Goal: Information Seeking & Learning: Check status

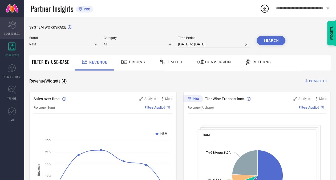
click at [16, 34] on span "SCORECARDS" at bounding box center [12, 33] width 16 height 4
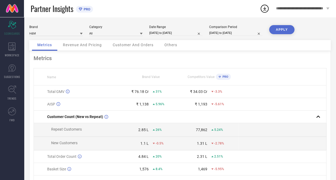
select select "6"
select select "2025"
select select "7"
select select "2025"
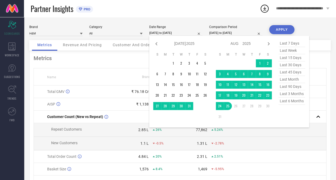
click at [178, 33] on input "[DATE] to [DATE]" at bounding box center [175, 33] width 53 height 6
click at [157, 43] on icon at bounding box center [156, 44] width 6 height 6
select select "4"
select select "2025"
select select "5"
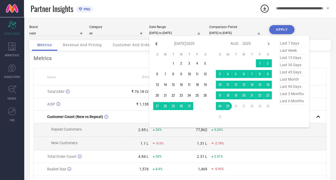
select select "2025"
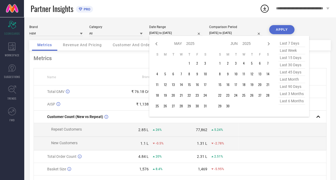
click at [157, 43] on icon at bounding box center [156, 44] width 6 height 6
select select "3"
select select "2025"
select select "4"
select select "2025"
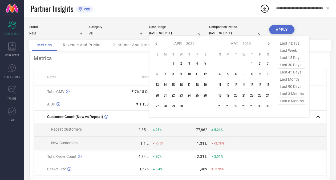
click at [157, 43] on icon at bounding box center [156, 44] width 6 height 6
select select "2"
select select "2025"
select select "3"
select select "2025"
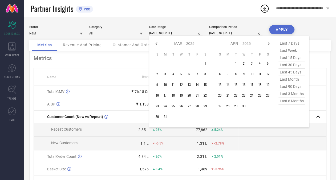
click at [157, 43] on icon at bounding box center [156, 44] width 6 height 6
select select "1"
select select "2025"
select select "2"
select select "2025"
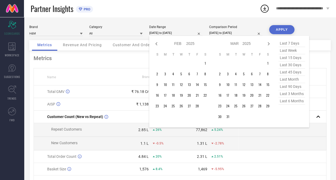
click at [157, 43] on icon at bounding box center [156, 44] width 6 height 6
select select "2025"
select select "1"
select select "2025"
click at [157, 43] on icon at bounding box center [156, 44] width 6 height 6
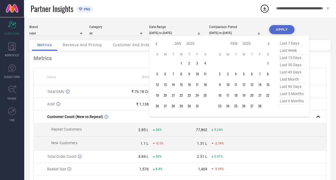
select select "11"
select select "2024"
select select "2025"
type input "After [DATE]"
click at [159, 60] on td "1" at bounding box center [157, 63] width 8 height 8
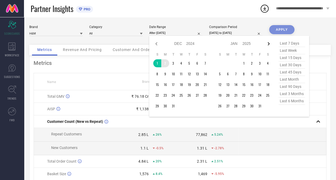
click at [267, 45] on icon at bounding box center [269, 44] width 6 height 6
select select "2025"
select select "1"
select select "2025"
click at [267, 45] on icon at bounding box center [269, 44] width 6 height 6
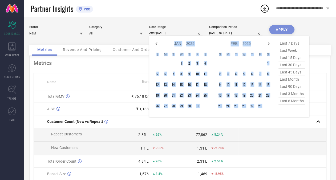
select select "1"
select select "2025"
select select "2"
select select "2025"
click at [267, 45] on icon at bounding box center [269, 44] width 6 height 6
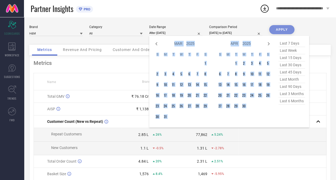
click at [267, 45] on icon at bounding box center [269, 44] width 6 height 6
select select "4"
select select "2025"
select select "5"
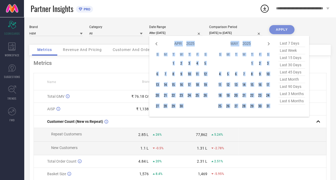
select select "2025"
click at [267, 45] on icon at bounding box center [269, 44] width 6 height 6
select select "5"
select select "2025"
select select "6"
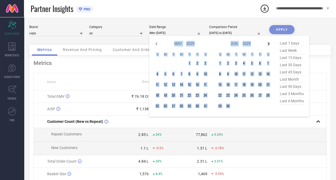
select select "2025"
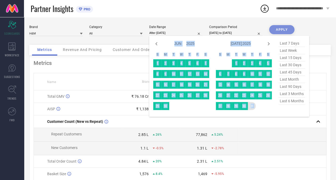
type input "[DATE] to [DATE]"
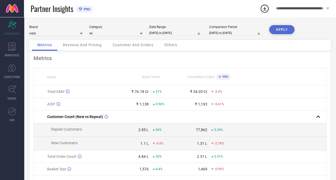
click at [221, 29] on div "Comparison Period [DATE] to [DATE]" at bounding box center [235, 30] width 53 height 11
select select "6"
select select "2024"
select select "7"
select select "2024"
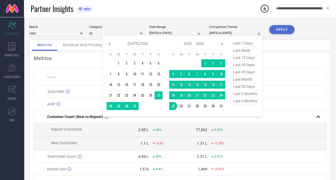
click at [219, 35] on input "[DATE] to [DATE]" at bounding box center [235, 33] width 53 height 6
click at [225, 43] on icon at bounding box center [222, 44] width 6 height 6
select select "7"
select select "2024"
select select "8"
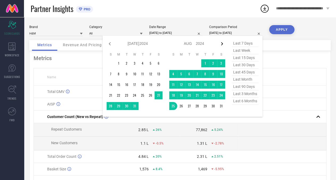
select select "2024"
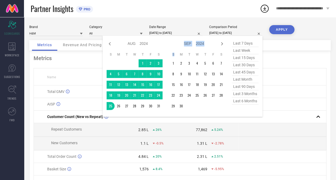
click at [225, 43] on icon at bounding box center [222, 44] width 6 height 6
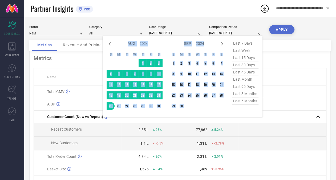
select select "8"
select select "2024"
select select "9"
select select "2024"
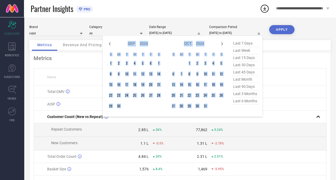
click at [225, 43] on icon at bounding box center [222, 44] width 6 height 6
select select "11"
select select "2024"
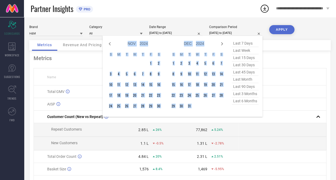
select select "2025"
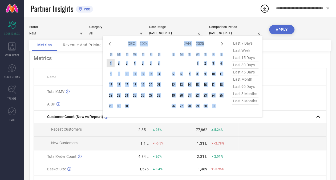
type input "After [DATE]"
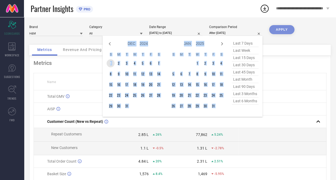
click at [111, 64] on td "1" at bounding box center [111, 63] width 8 height 8
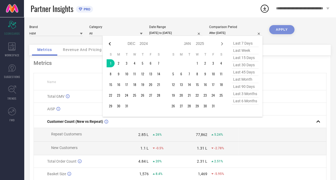
click at [113, 42] on icon at bounding box center [110, 44] width 6 height 6
select select "10"
select select "2024"
select select "11"
select select "2024"
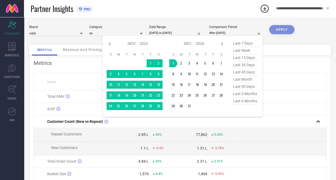
click at [113, 42] on icon at bounding box center [110, 44] width 6 height 6
select select "9"
select select "2024"
select select "10"
select select "2024"
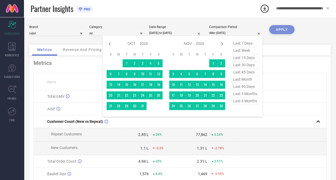
click at [113, 42] on icon at bounding box center [110, 44] width 6 height 6
select select "8"
select select "2024"
select select "9"
select select "2024"
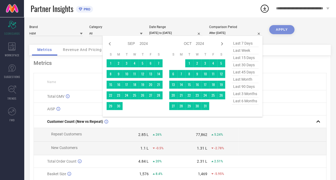
click at [113, 42] on icon at bounding box center [110, 44] width 6 height 6
select select "6"
select select "2024"
select select "7"
select select "2024"
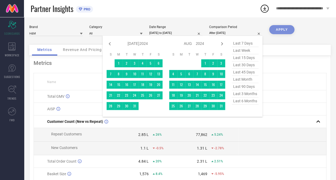
click at [113, 42] on icon at bounding box center [110, 44] width 6 height 6
select select "5"
select select "2024"
select select "6"
select select "2024"
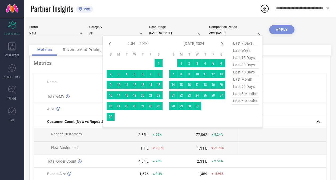
click at [113, 42] on icon at bounding box center [110, 44] width 6 height 6
select select "4"
select select "2024"
select select "5"
select select "2024"
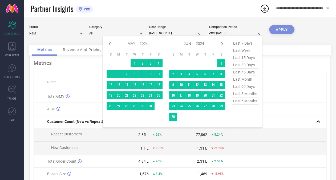
click at [113, 42] on icon at bounding box center [110, 44] width 6 height 6
select select "3"
select select "2024"
select select "4"
select select "2024"
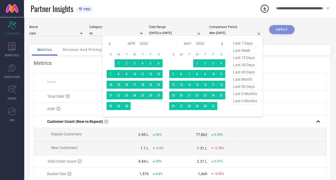
click at [113, 42] on icon at bounding box center [110, 44] width 6 height 6
select select "2"
select select "2024"
select select "3"
select select "2024"
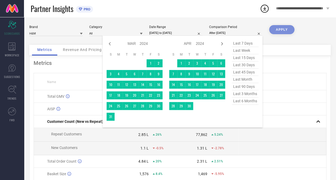
click at [113, 42] on icon at bounding box center [110, 44] width 6 height 6
select select "1"
select select "2024"
select select "2"
select select "2024"
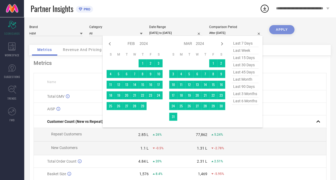
click at [113, 42] on icon at bounding box center [110, 44] width 6 height 6
select select "2024"
select select "1"
select select "2024"
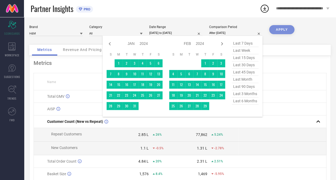
click at [113, 42] on icon at bounding box center [110, 44] width 6 height 6
select select "11"
select select "2023"
select select "2024"
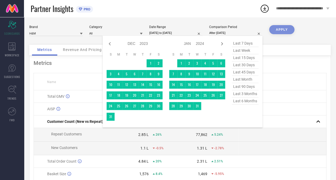
click at [113, 42] on icon at bounding box center [110, 44] width 6 height 6
select select "10"
select select "2023"
select select "11"
select select "2023"
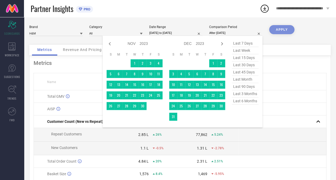
click at [113, 42] on icon at bounding box center [110, 44] width 6 height 6
select select "9"
select select "2023"
select select "10"
select select "2023"
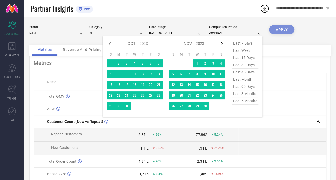
click at [224, 42] on icon at bounding box center [222, 44] width 6 height 6
select select "10"
select select "2023"
select select "11"
select select "2023"
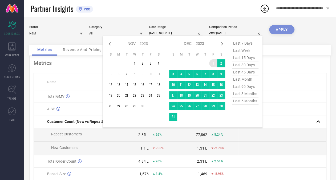
type input "[DATE] to [DATE]"
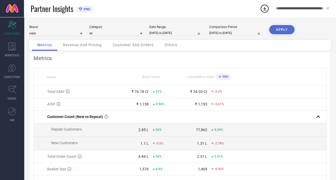
select select "11"
select select "2024"
select select "2025"
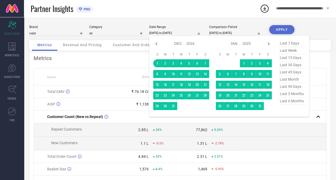
click at [185, 33] on input "[DATE] to [DATE]" at bounding box center [175, 33] width 53 height 6
click at [241, 64] on td "1" at bounding box center [244, 63] width 8 height 8
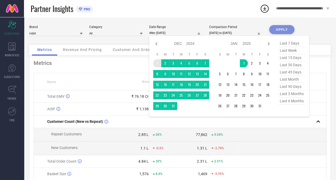
type input "[DATE] to [DATE]"
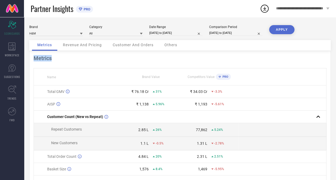
click at [159, 61] on div "Metrics" at bounding box center [180, 58] width 293 height 6
click at [177, 34] on input "[DATE] to [DATE]" at bounding box center [175, 33] width 53 height 6
select select "11"
select select "2024"
select select "2025"
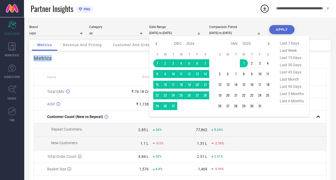
click at [154, 34] on input "[DATE] to [DATE]" at bounding box center [175, 33] width 53 height 6
click at [155, 43] on icon at bounding box center [156, 44] width 6 height 6
select select "10"
select select "2024"
select select "11"
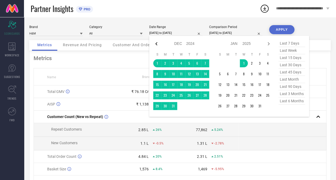
select select "2024"
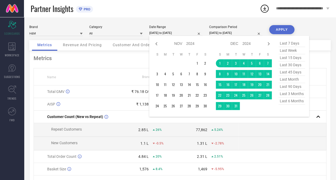
click at [155, 43] on icon at bounding box center [156, 44] width 6 height 6
select select "9"
select select "2024"
select select "10"
select select "2024"
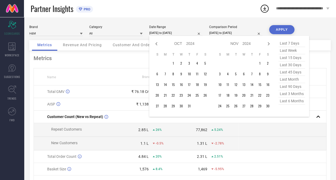
click at [155, 43] on icon at bounding box center [156, 44] width 6 height 6
select select "7"
select select "2024"
select select "8"
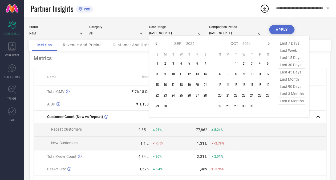
select select "2024"
click at [155, 43] on icon at bounding box center [156, 44] width 6 height 6
select select "6"
select select "2024"
select select "7"
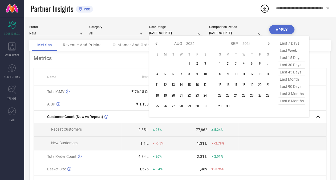
select select "2024"
click at [155, 43] on icon at bounding box center [156, 44] width 6 height 6
select select "5"
select select "2024"
select select "6"
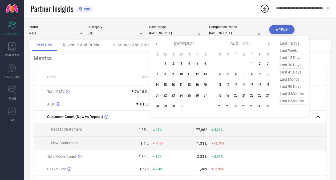
select select "2024"
click at [155, 43] on icon at bounding box center [156, 44] width 6 height 6
select select "2"
select select "2024"
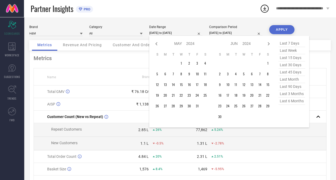
select select "3"
select select "2024"
click at [155, 43] on icon at bounding box center [156, 44] width 6 height 6
select select "1"
select select "2024"
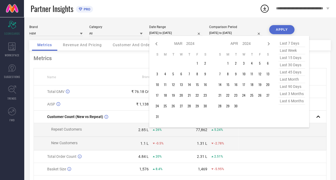
select select "2"
select select "2024"
click at [155, 43] on icon at bounding box center [156, 44] width 6 height 6
select select "2024"
select select "1"
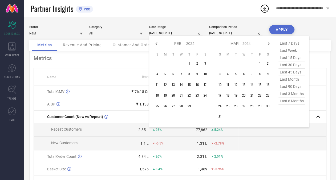
select select "2024"
click at [155, 43] on icon at bounding box center [156, 44] width 6 height 6
select select "11"
select select "2023"
select select "2024"
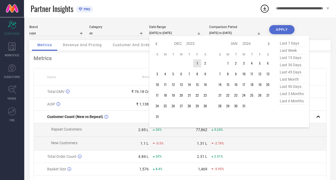
type input "After [DATE]"
click at [199, 63] on td "1" at bounding box center [197, 63] width 8 height 8
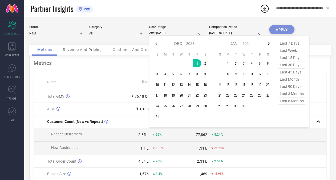
click at [266, 45] on icon at bounding box center [269, 44] width 6 height 6
select select "2024"
select select "1"
select select "2024"
click at [266, 45] on icon at bounding box center [269, 44] width 6 height 6
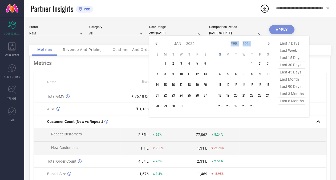
select select "1"
select select "2024"
select select "2"
select select "2024"
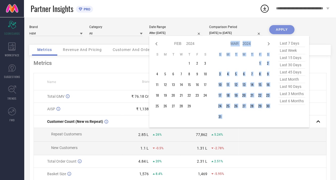
click at [266, 45] on icon at bounding box center [269, 44] width 6 height 6
select select "2"
select select "2024"
select select "3"
select select "2024"
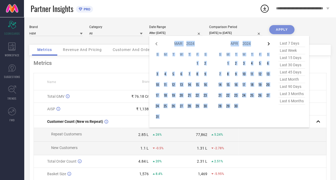
click at [266, 45] on icon at bounding box center [269, 44] width 6 height 6
select select "3"
select select "2024"
select select "4"
select select "2024"
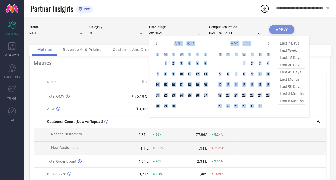
click at [266, 45] on icon at bounding box center [269, 44] width 6 height 6
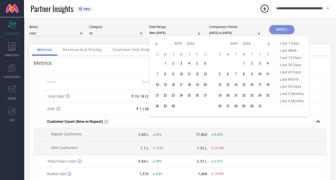
select select "4"
select select "2024"
select select "5"
select select "2024"
click at [266, 45] on icon at bounding box center [269, 44] width 6 height 6
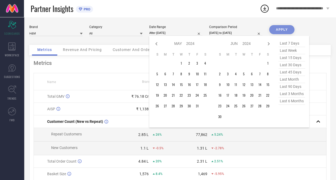
select select "5"
select select "2024"
select select "6"
select select "2024"
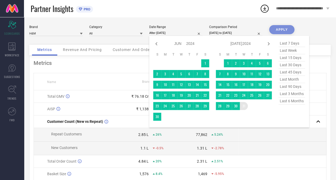
type input "[DATE] to [DATE]"
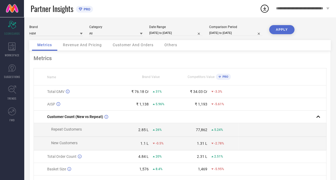
click at [283, 31] on button "APPLY" at bounding box center [281, 29] width 25 height 9
click at [161, 29] on div "Date Range [DATE] to [DATE]" at bounding box center [175, 30] width 53 height 11
select select "11"
select select "2023"
select select "2024"
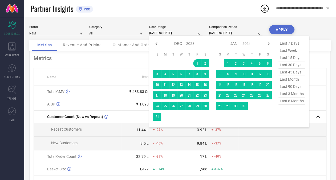
click at [157, 36] on div "[DATE] to [DATE] Jan Feb Mar Apr May Jun [DATE] Aug Sep Oct Nov [DATE] 2014 201…" at bounding box center [175, 33] width 53 height 6
click at [267, 47] on icon at bounding box center [269, 44] width 6 height 6
select select "2024"
select select "1"
select select "2024"
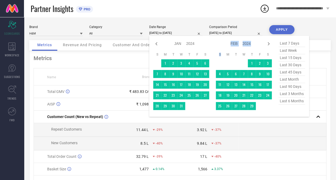
click at [267, 47] on icon at bounding box center [269, 44] width 6 height 6
select select "1"
select select "2024"
select select "2"
select select "2024"
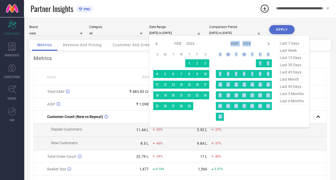
click at [267, 47] on icon at bounding box center [269, 44] width 6 height 6
select select "2"
select select "2024"
select select "3"
select select "2024"
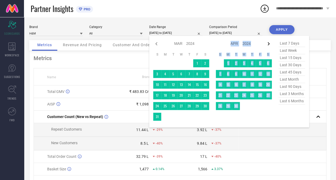
click at [267, 47] on icon at bounding box center [269, 44] width 6 height 6
select select "3"
select select "2024"
select select "4"
select select "2024"
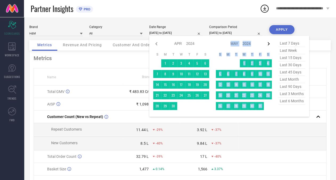
click at [267, 47] on icon at bounding box center [269, 44] width 6 height 6
select select "4"
select select "2024"
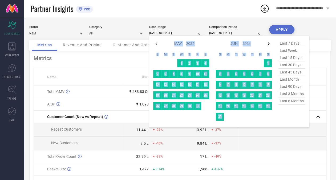
click at [267, 47] on icon at bounding box center [269, 44] width 6 height 6
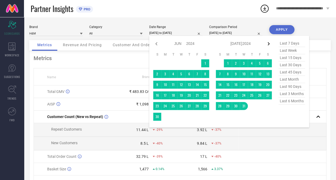
click at [269, 45] on icon at bounding box center [269, 43] width 2 height 3
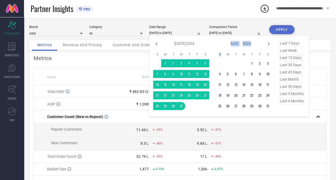
click at [269, 45] on icon at bounding box center [269, 43] width 2 height 3
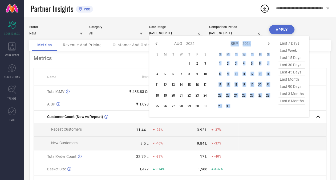
click at [269, 45] on icon at bounding box center [269, 43] width 2 height 3
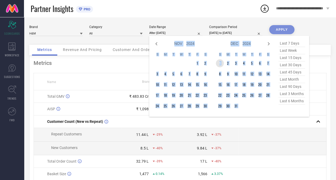
click at [219, 65] on td "1" at bounding box center [220, 63] width 8 height 8
click at [269, 43] on icon at bounding box center [269, 43] width 2 height 3
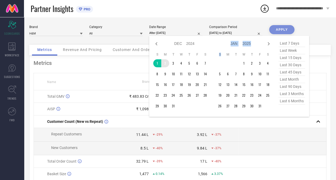
click at [269, 43] on icon at bounding box center [269, 43] width 2 height 3
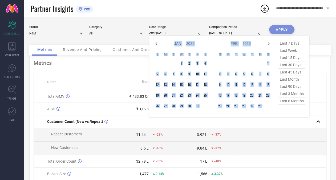
click at [269, 43] on icon at bounding box center [269, 43] width 2 height 3
click at [269, 43] on icon at bounding box center [269, 44] width 6 height 6
click at [269, 43] on icon at bounding box center [269, 43] width 2 height 3
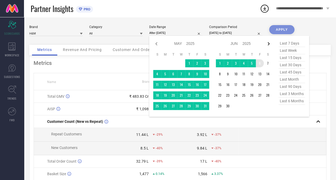
click at [269, 44] on icon at bounding box center [269, 43] width 2 height 3
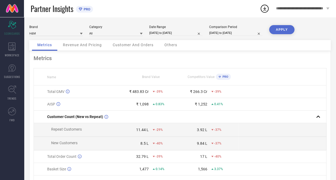
click at [283, 28] on button "APPLY" at bounding box center [281, 29] width 25 height 9
click at [229, 32] on input "[DATE] to [DATE]" at bounding box center [235, 33] width 53 height 6
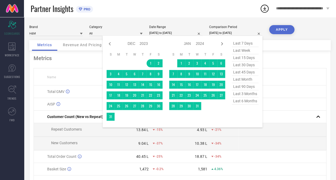
click at [217, 45] on div "Jan Feb Mar Apr May Jun [DATE] Aug Sep Oct Nov [DATE] 2015 2016 2017 2018 2019 …" at bounding box center [194, 44] width 50 height 8
click at [222, 43] on icon at bounding box center [222, 44] width 6 height 6
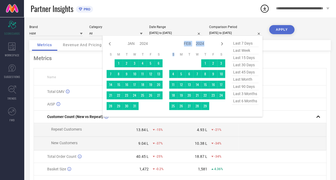
click at [222, 43] on icon at bounding box center [222, 44] width 6 height 6
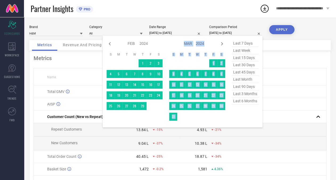
click at [222, 43] on icon at bounding box center [222, 44] width 6 height 6
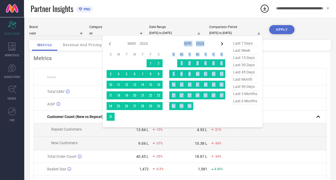
click at [222, 43] on icon at bounding box center [222, 44] width 6 height 6
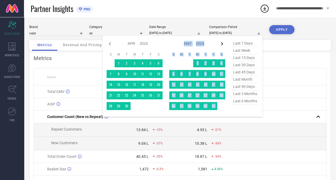
click at [222, 43] on icon at bounding box center [222, 44] width 6 height 6
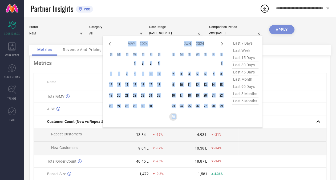
click at [175, 117] on td "30" at bounding box center [173, 117] width 8 height 8
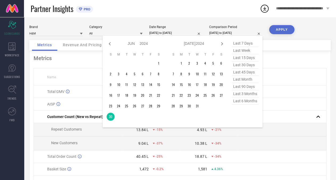
click at [227, 32] on input "[DATE] to [DATE]" at bounding box center [235, 33] width 53 height 6
click at [106, 45] on div "Jan Feb Mar Apr May Jun [DATE] Aug Sep Oct Nov [DATE] 2015 2016 2017 2018 2019 …" at bounding box center [183, 81] width 160 height 91
click at [109, 45] on icon at bounding box center [110, 44] width 6 height 6
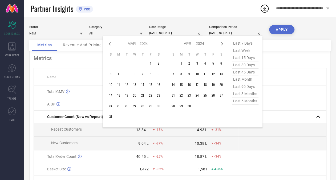
click at [109, 45] on icon at bounding box center [110, 44] width 6 height 6
click at [152, 64] on td "1" at bounding box center [151, 63] width 8 height 8
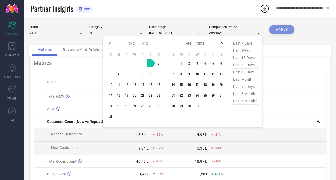
click at [225, 44] on icon at bounding box center [222, 44] width 6 height 6
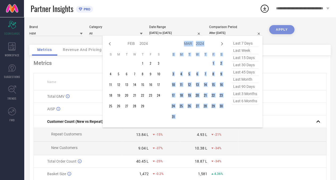
click at [225, 44] on icon at bounding box center [222, 44] width 6 height 6
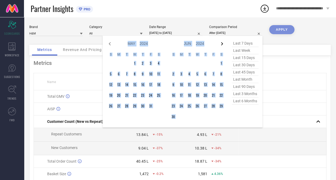
drag, startPoint x: 225, startPoint y: 44, endPoint x: 222, endPoint y: 43, distance: 3.0
click at [222, 43] on icon at bounding box center [222, 44] width 6 height 6
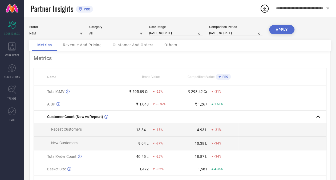
click at [277, 30] on button "APPLY" at bounding box center [281, 29] width 25 height 9
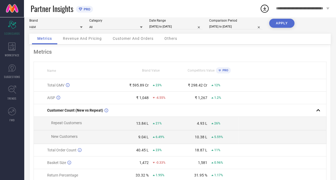
scroll to position [7, 0]
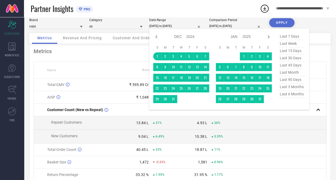
click at [190, 27] on input "[DATE] to [DATE]" at bounding box center [175, 26] width 53 height 6
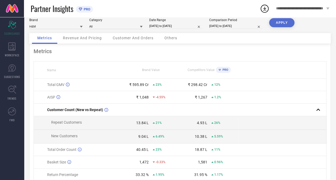
click at [192, 12] on div "Partner Insights PRO" at bounding box center [145, 8] width 229 height 17
